Goal: Check status: Check status

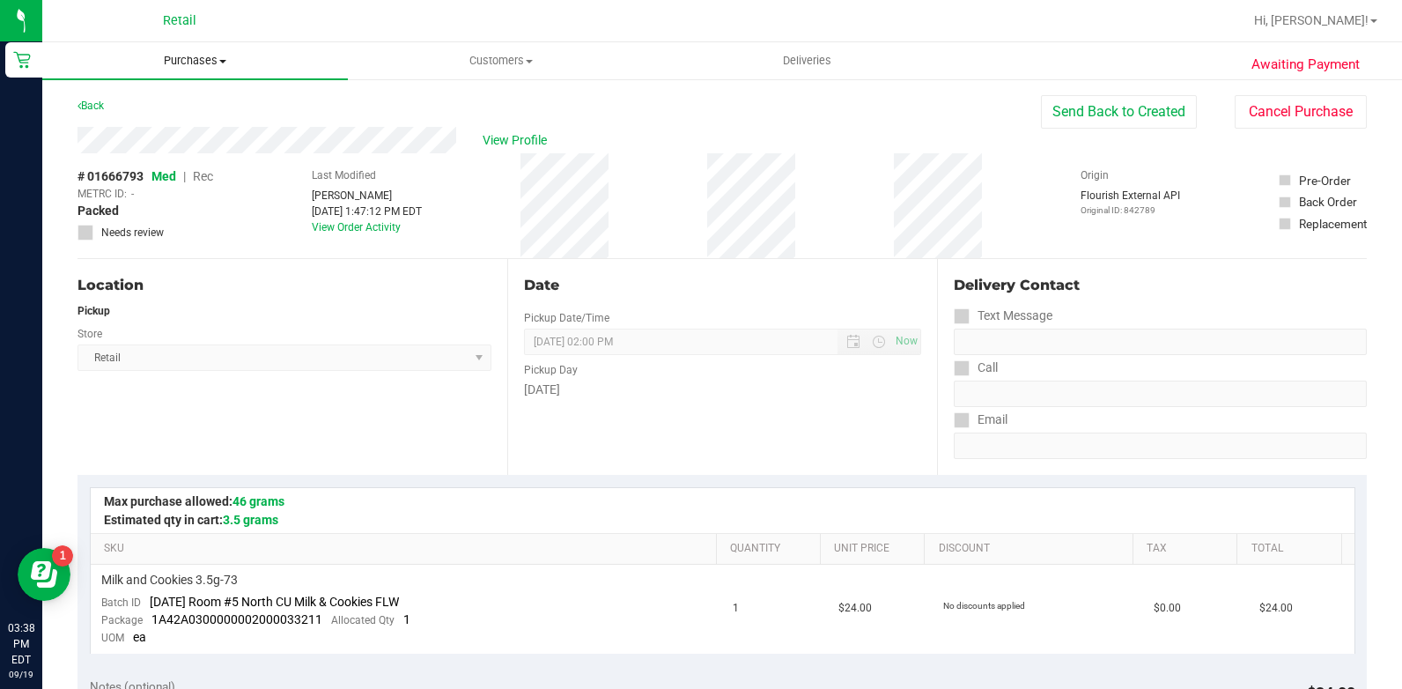
click at [285, 62] on span "Purchases" at bounding box center [195, 61] width 306 height 16
click at [204, 151] on li "All purchases" at bounding box center [195, 148] width 306 height 21
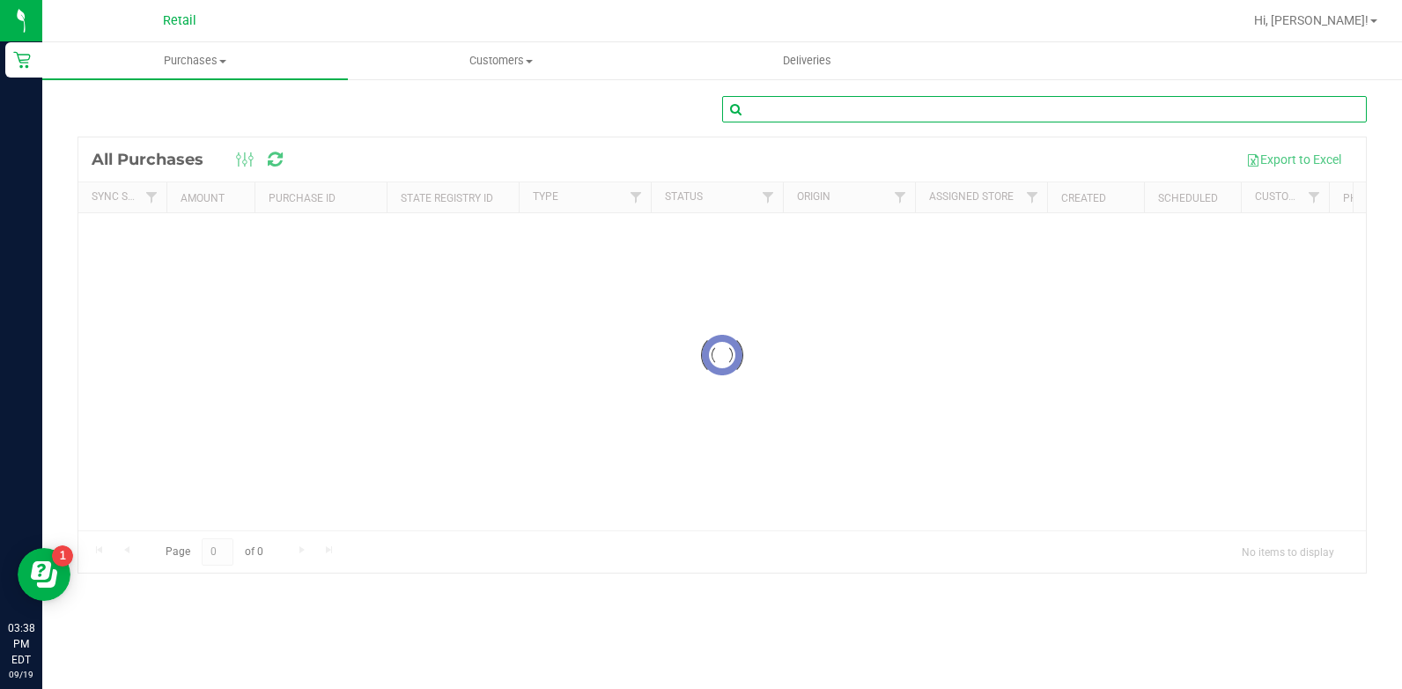
click at [1045, 104] on input "text" at bounding box center [1044, 109] width 645 height 26
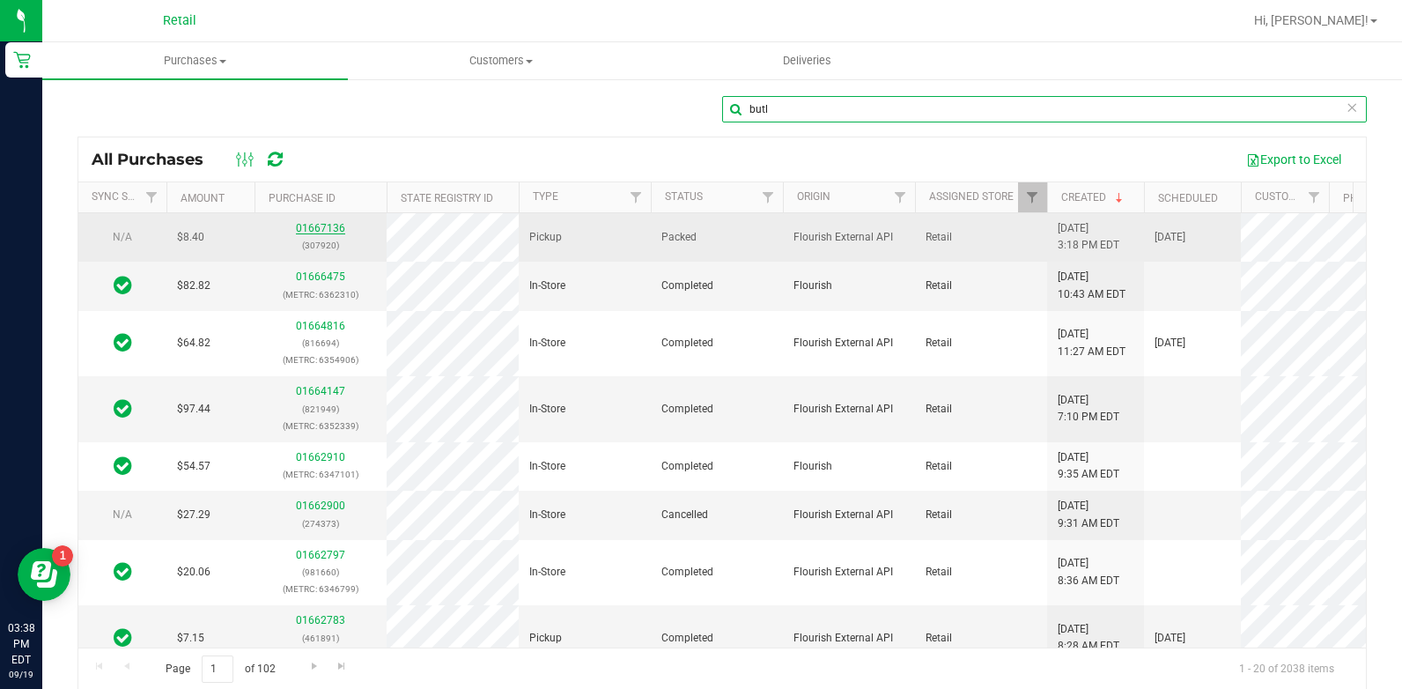
type input "butl"
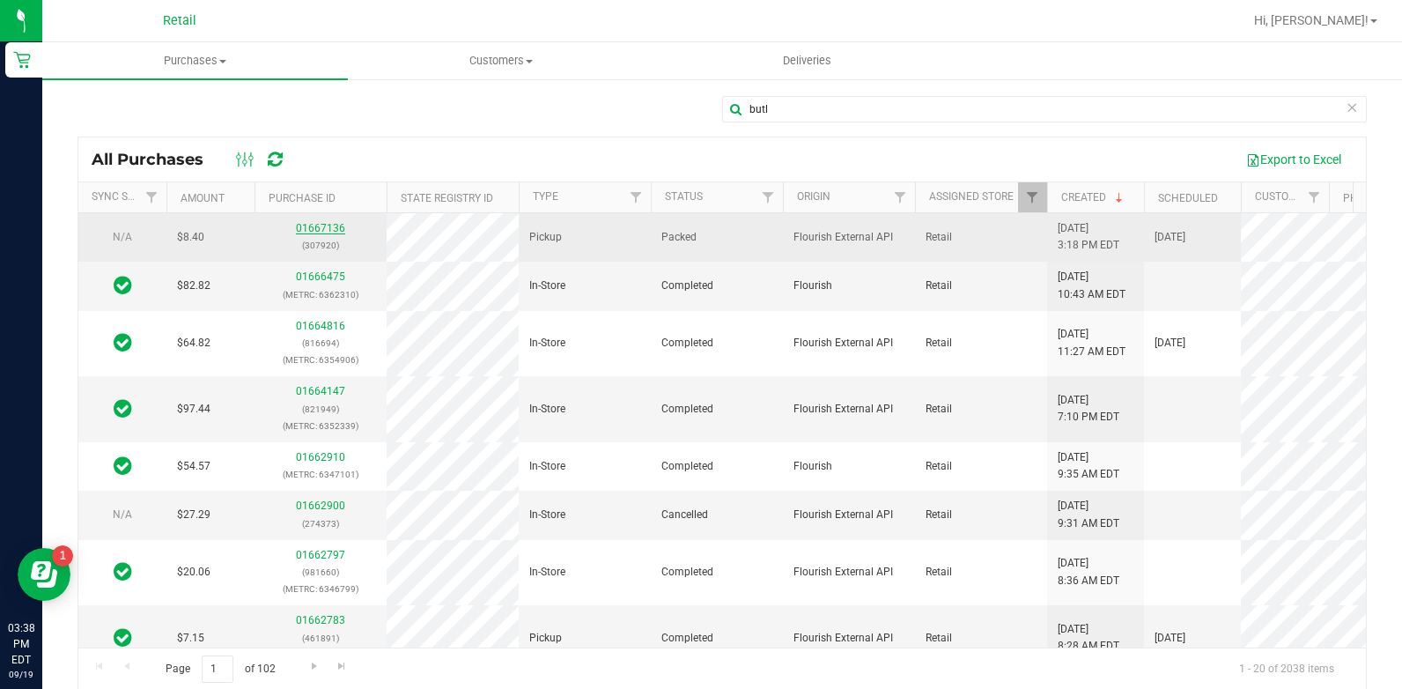
click at [327, 227] on link "01667136" at bounding box center [320, 228] width 49 height 12
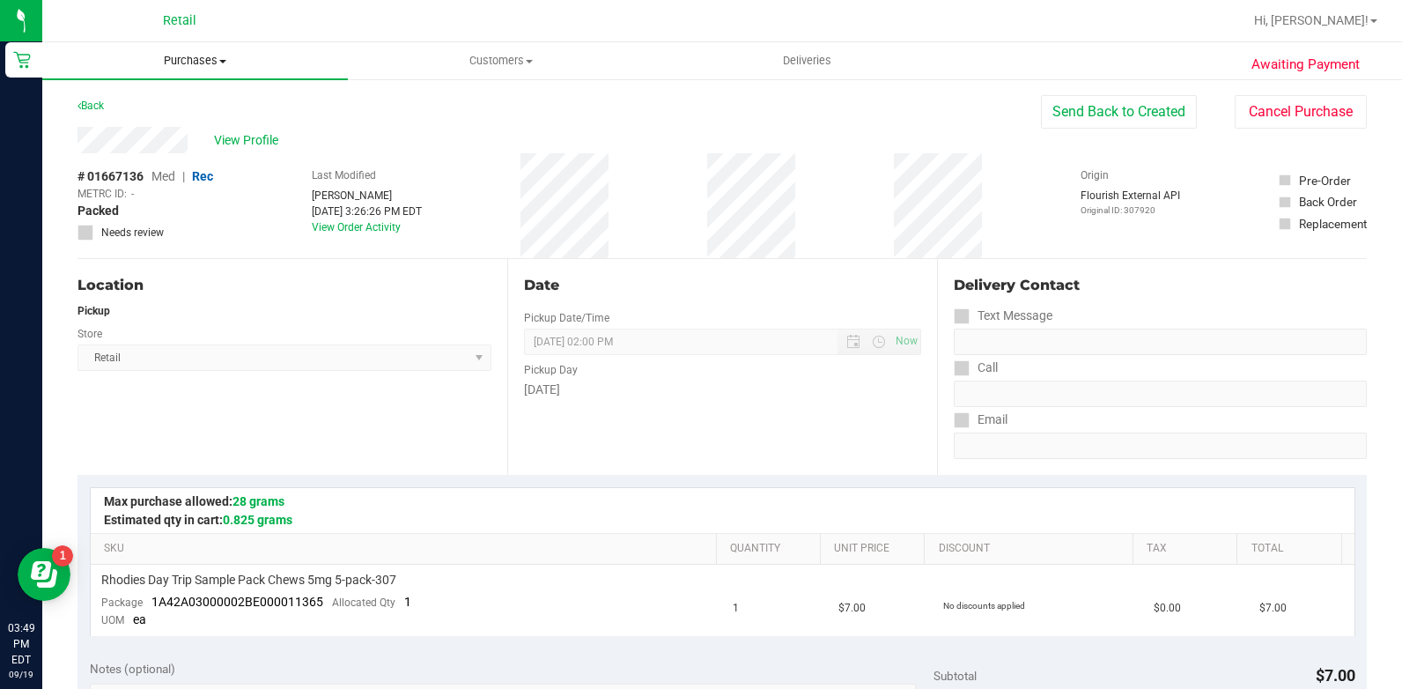
click at [238, 65] on span "Purchases" at bounding box center [195, 61] width 306 height 16
click at [162, 145] on span "All purchases" at bounding box center [104, 148] width 125 height 15
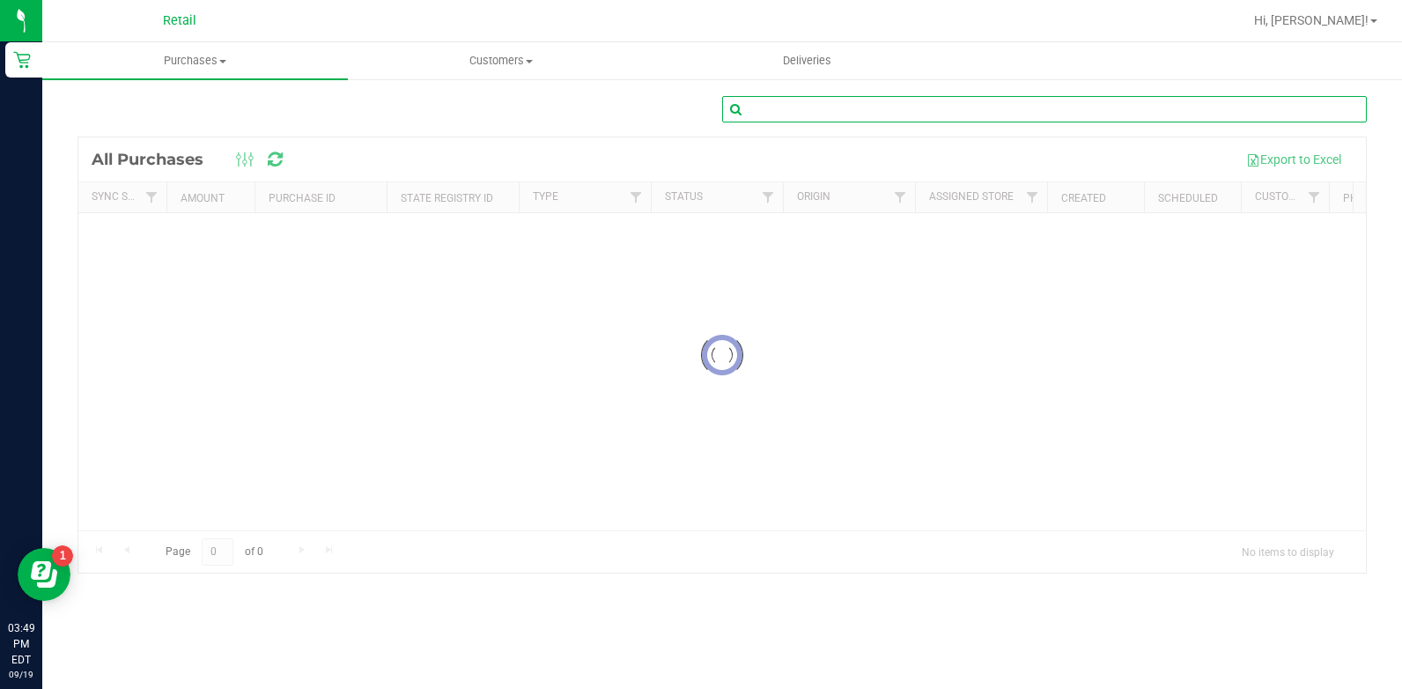
click at [842, 106] on input "text" at bounding box center [1044, 109] width 645 height 26
type input "[PERSON_NAME]"
